Goal: Information Seeking & Learning: Learn about a topic

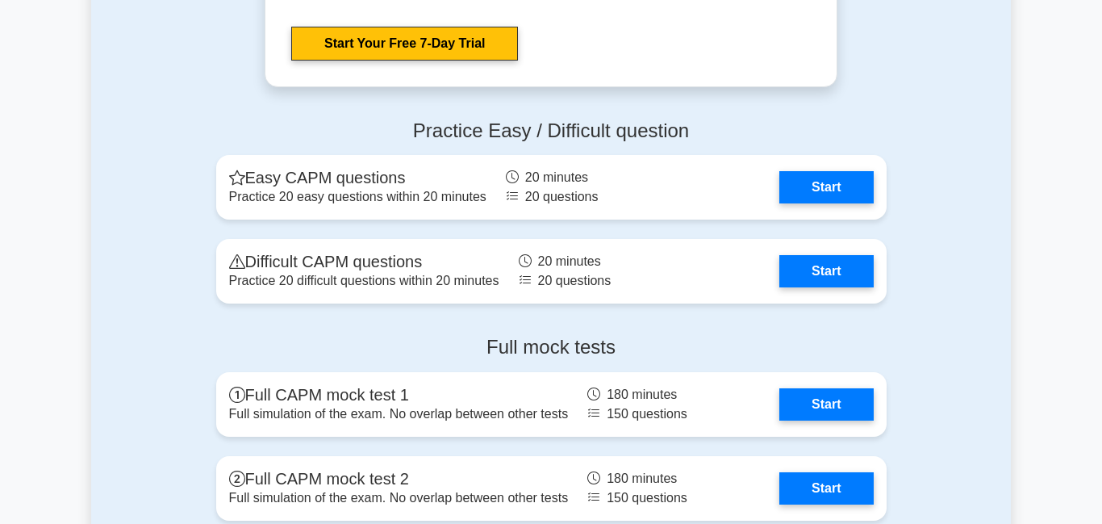
scroll to position [4016, 0]
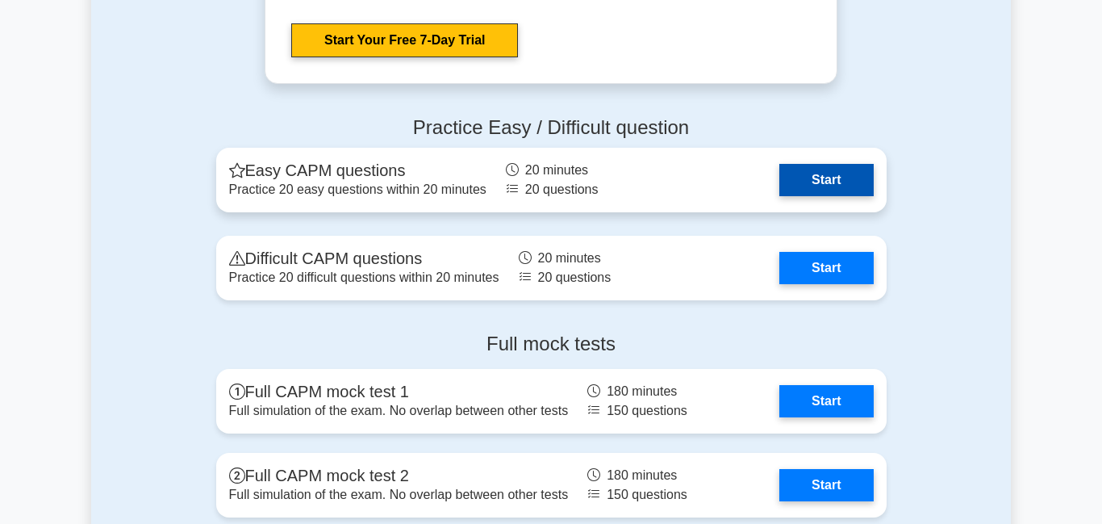
click at [829, 190] on link "Start" at bounding box center [826, 180] width 94 height 32
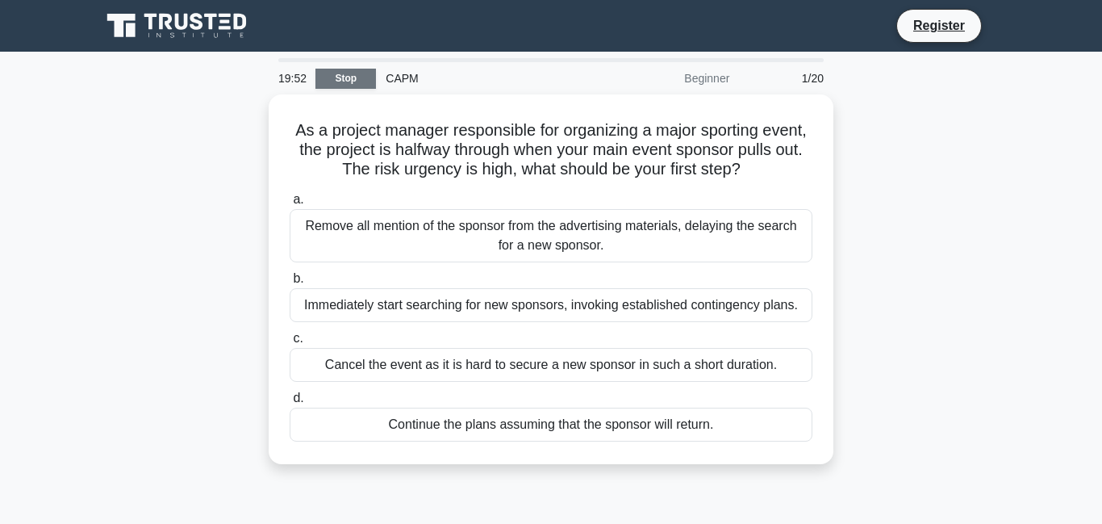
click at [349, 74] on link "Stop" at bounding box center [345, 79] width 61 height 20
